Goal: Transaction & Acquisition: Purchase product/service

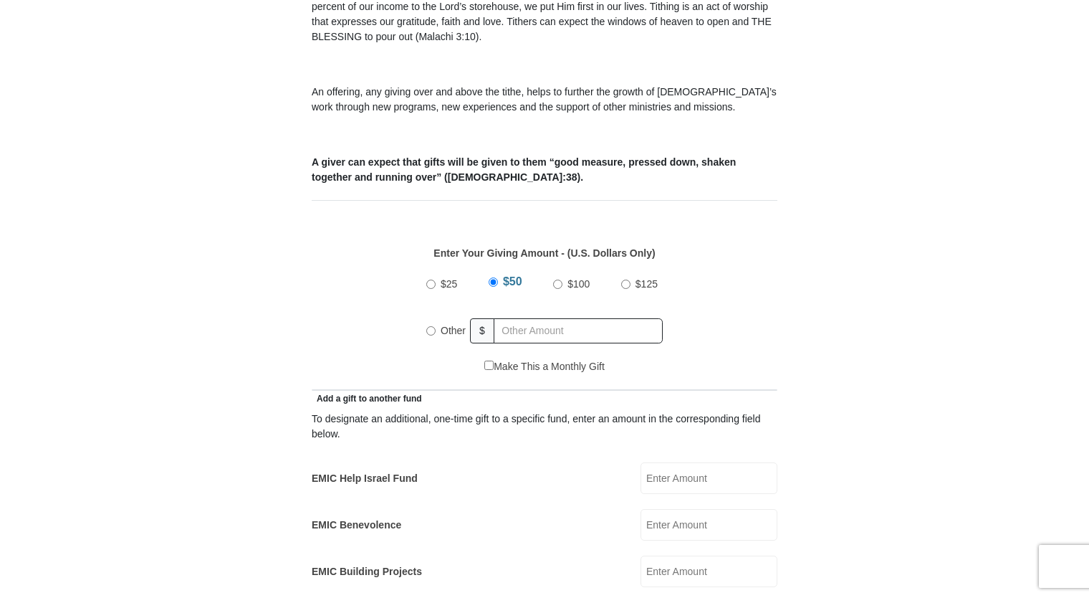
scroll to position [502, 0]
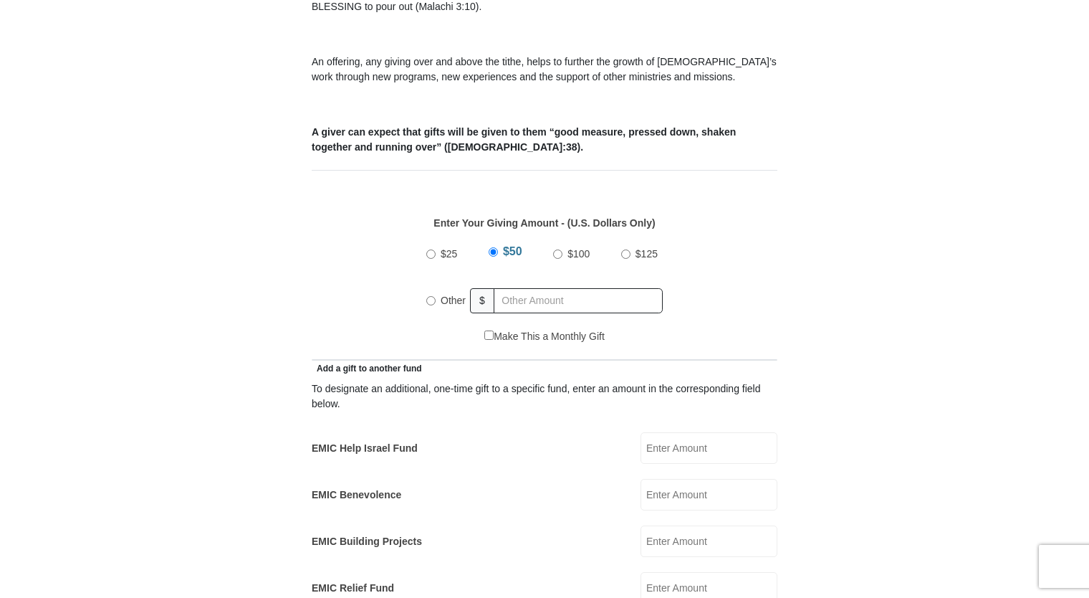
click at [431, 296] on input "Other" at bounding box center [430, 300] width 9 height 9
radio input "true"
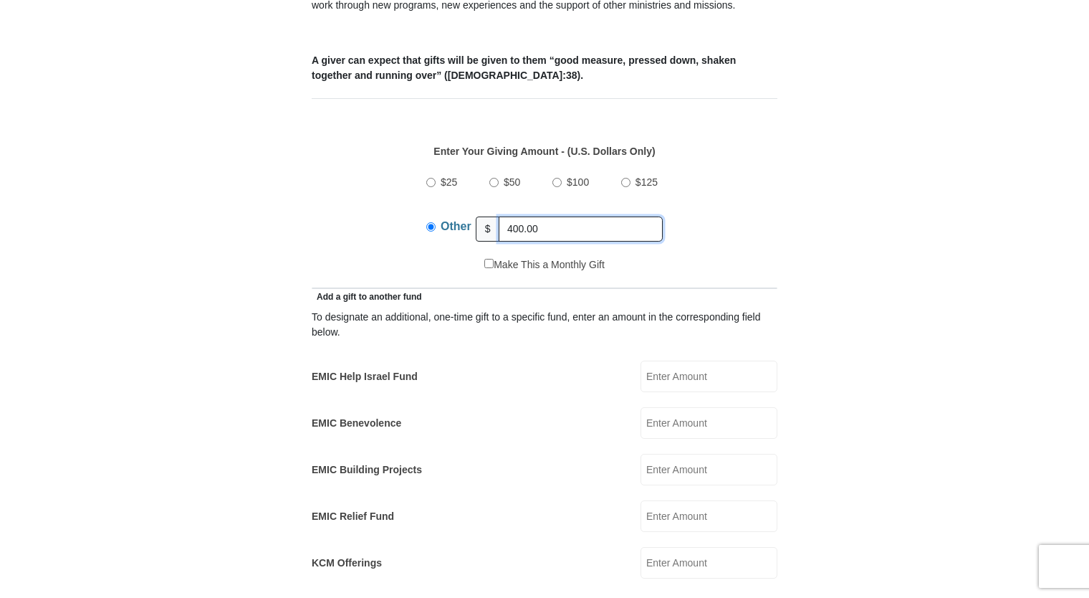
scroll to position [645, 0]
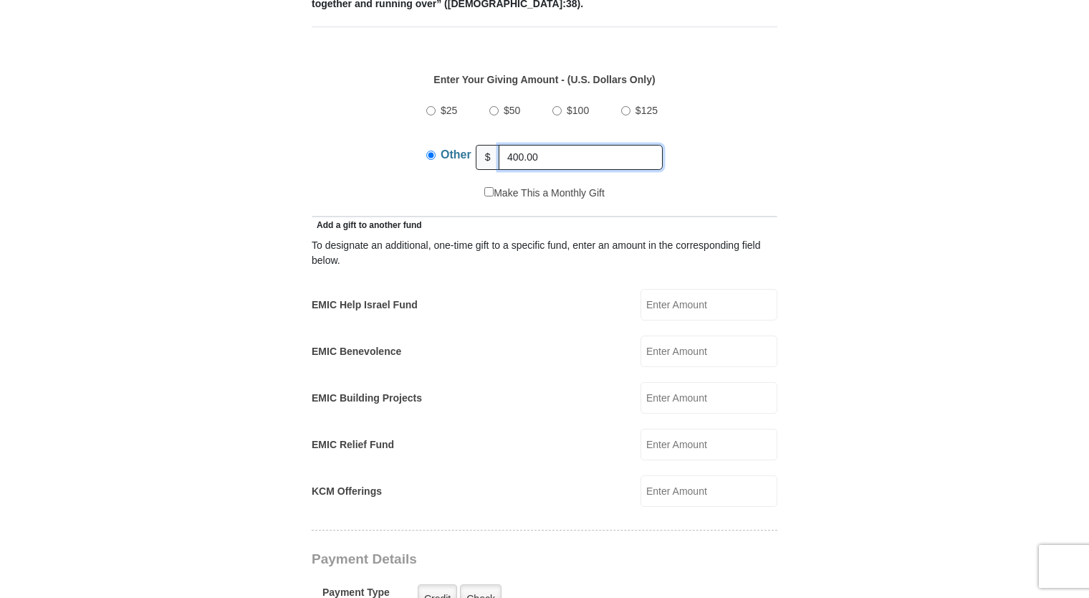
type input "400.00"
click at [668, 291] on input "EMIC Help Israel Fund" at bounding box center [709, 305] width 137 height 32
type input "100.00"
click at [892, 185] on form "Eagle Mountain International Church Online Giving Because of gifts like yours, …" at bounding box center [544, 472] width 817 height 2120
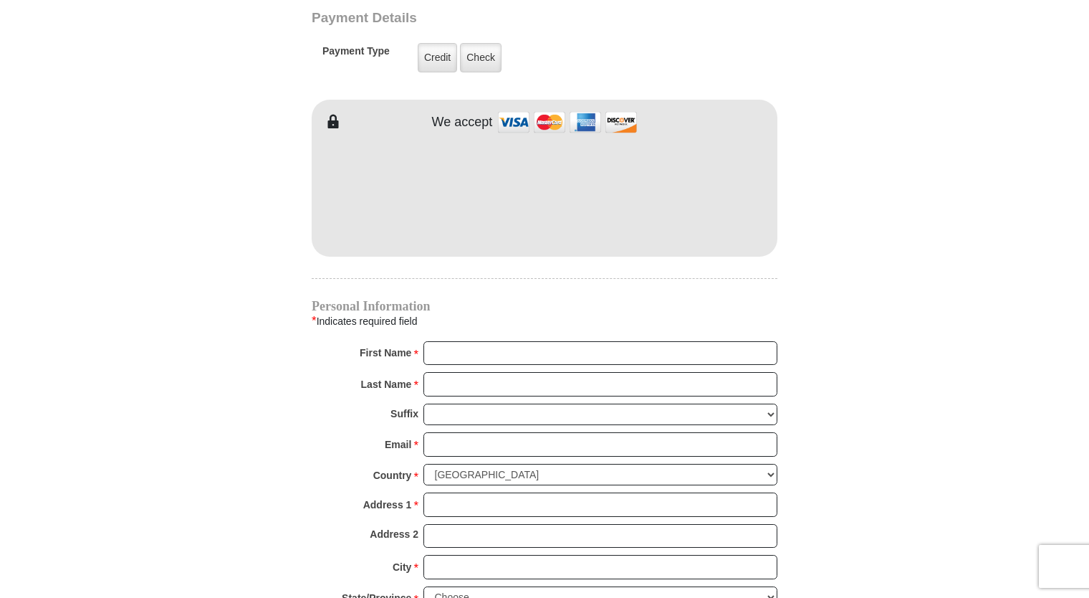
scroll to position [1218, 0]
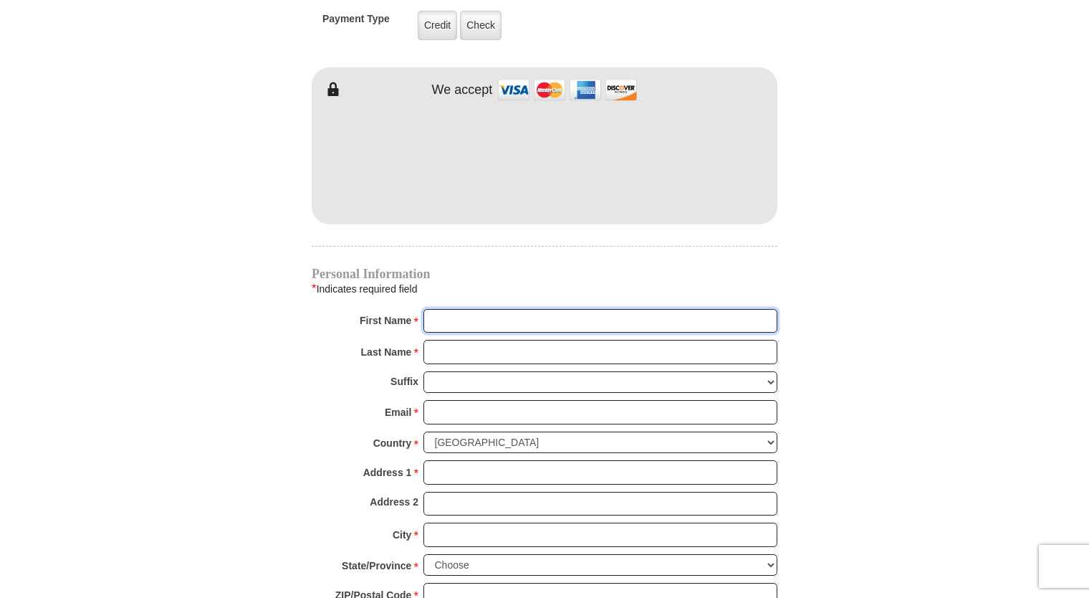
click at [476, 309] on input "First Name *" at bounding box center [601, 321] width 354 height 24
type input "[PERSON_NAME]"
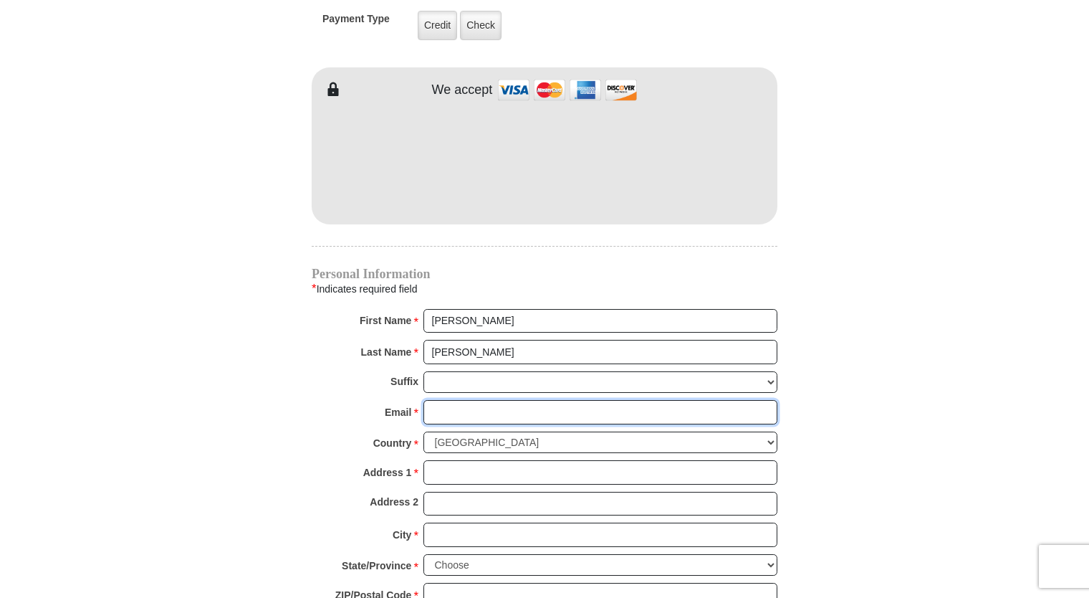
type input "[EMAIL_ADDRESS][DOMAIN_NAME]"
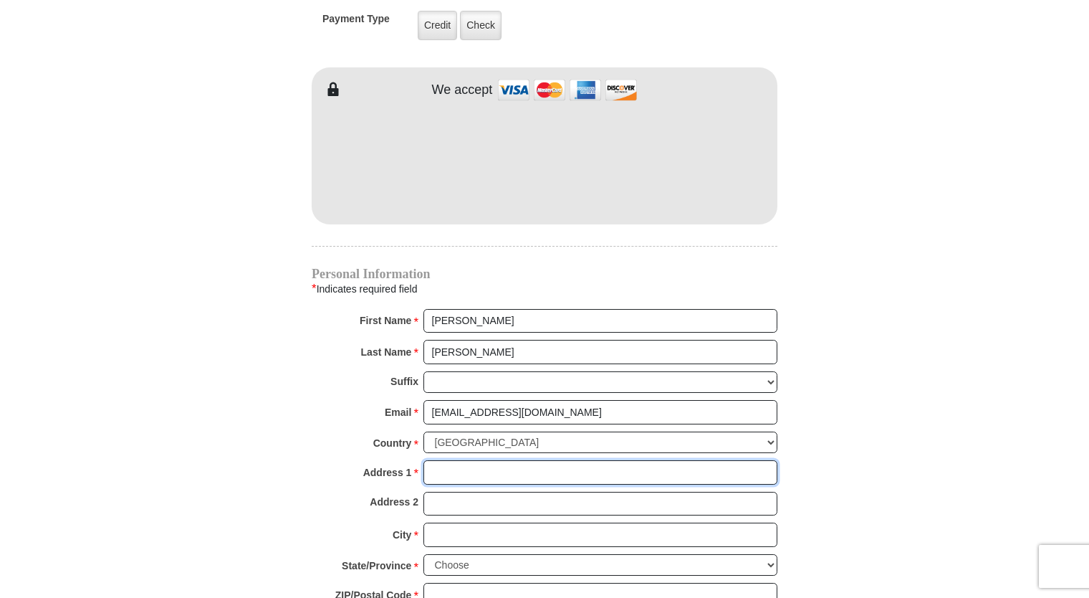
type input "[STREET_ADDRESS][PERSON_NAME]"
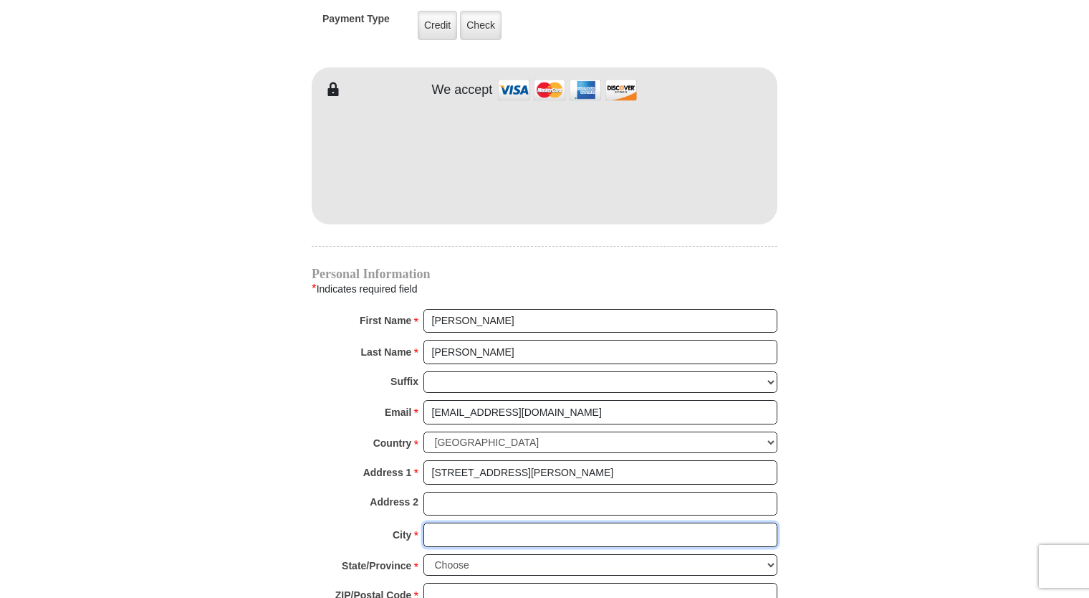
type input "Topeka"
select select "KS"
type input "66614"
type input "7852244309"
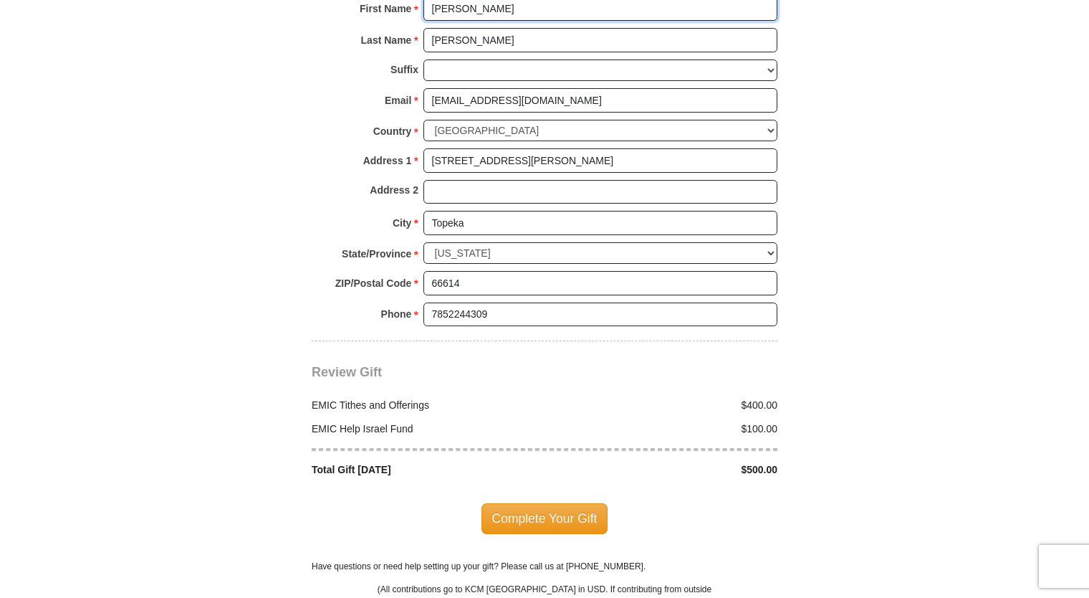
scroll to position [1577, 0]
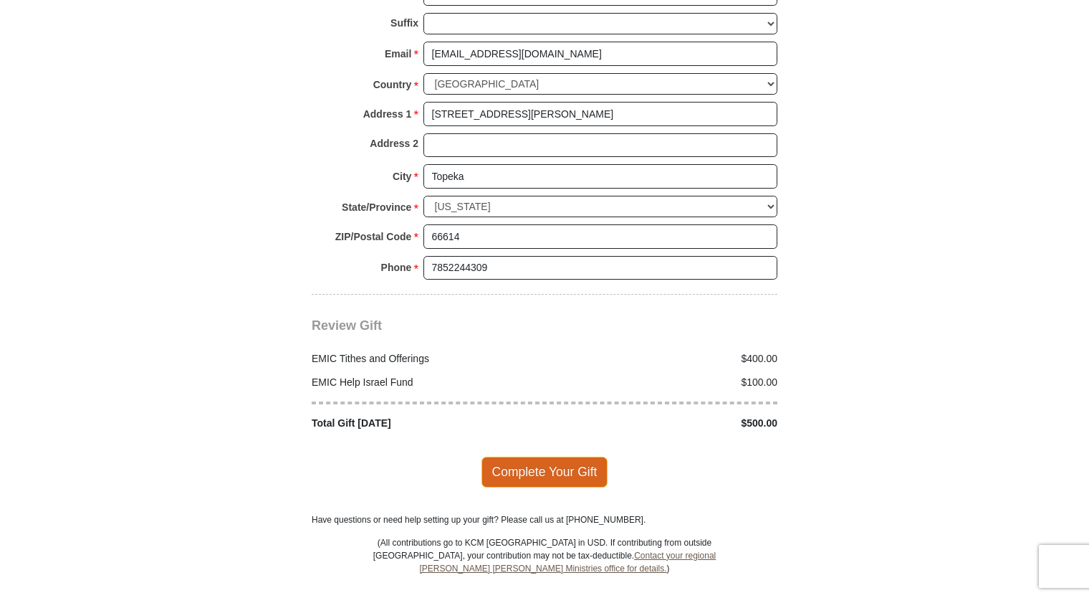
click at [553, 457] on span "Complete Your Gift" at bounding box center [545, 472] width 127 height 30
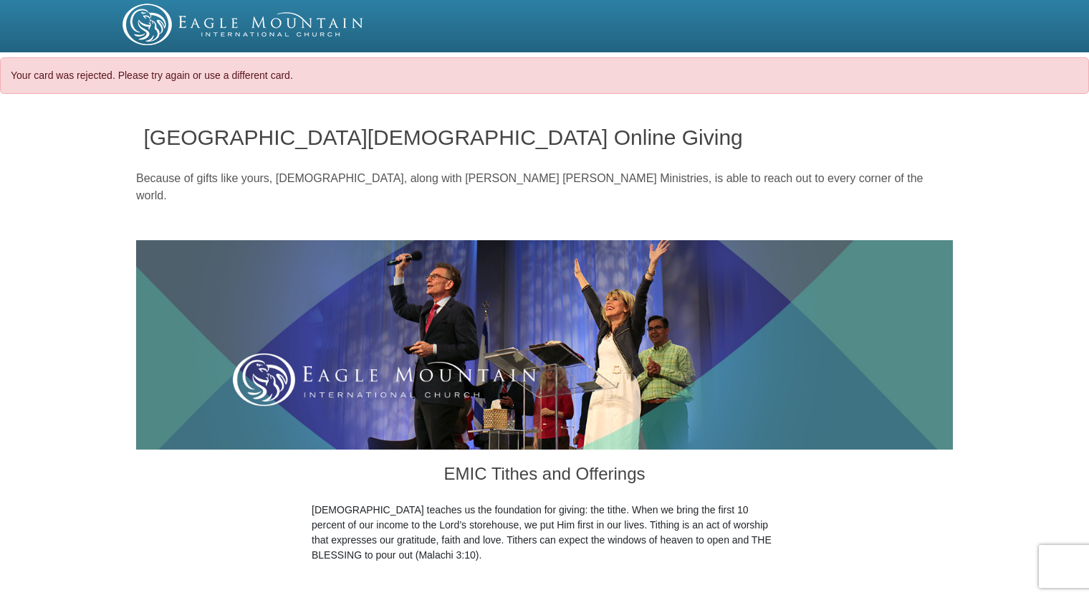
select select "KS"
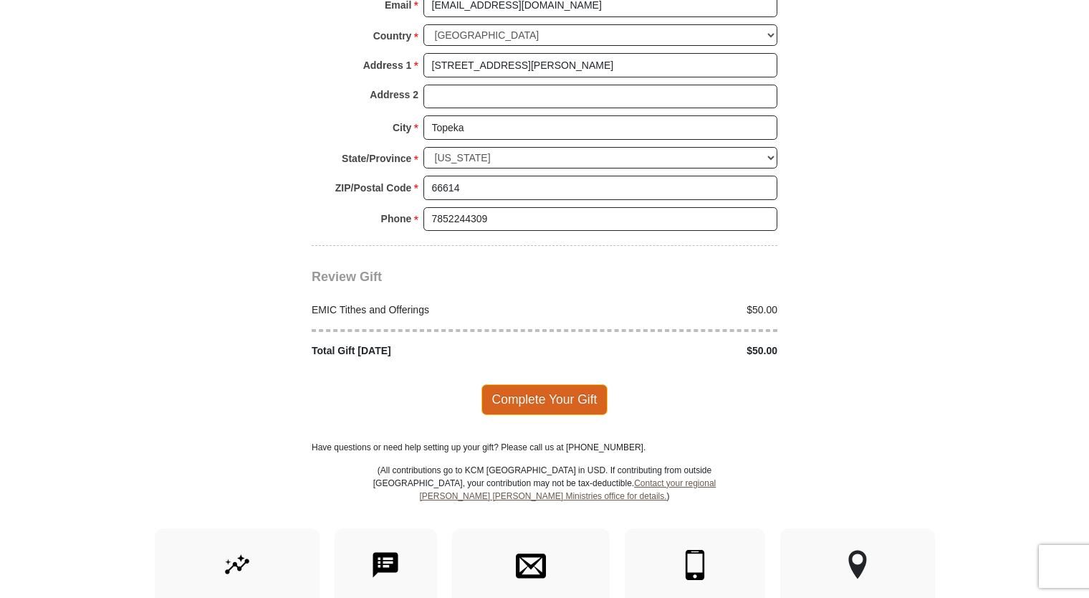
scroll to position [1720, 0]
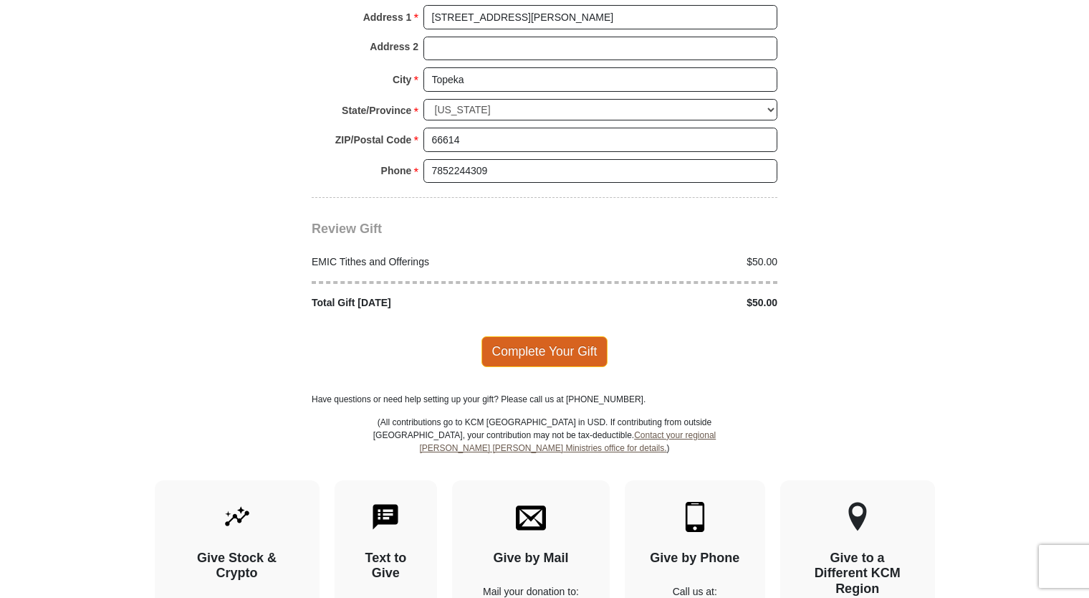
click at [539, 336] on span "Complete Your Gift" at bounding box center [545, 351] width 127 height 30
